Goal: Navigation & Orientation: Find specific page/section

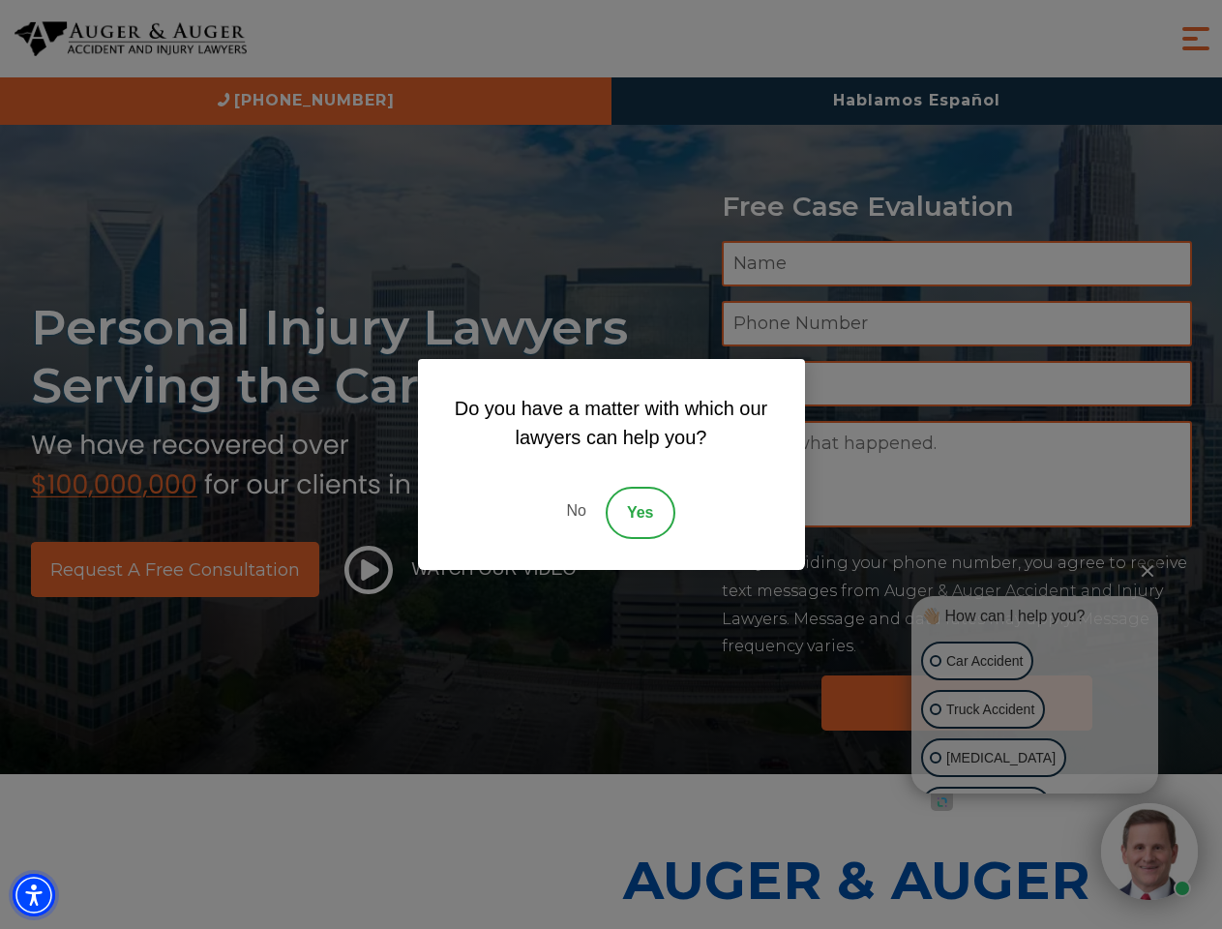
click at [34, 895] on img "Accessibility Menu" at bounding box center [34, 895] width 43 height 43
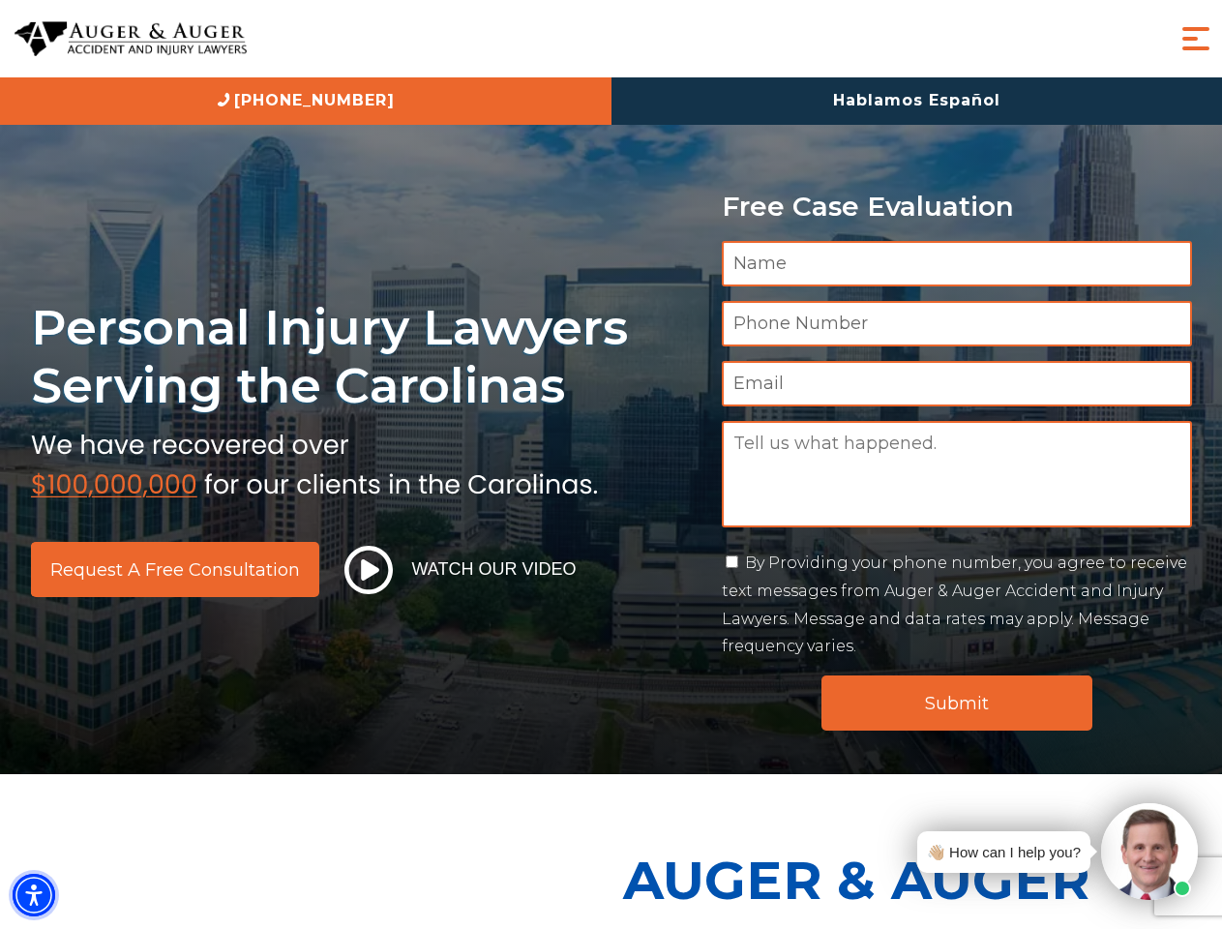
click at [34, 895] on img "Accessibility Menu" at bounding box center [34, 895] width 43 height 43
